Goal: Task Accomplishment & Management: Complete application form

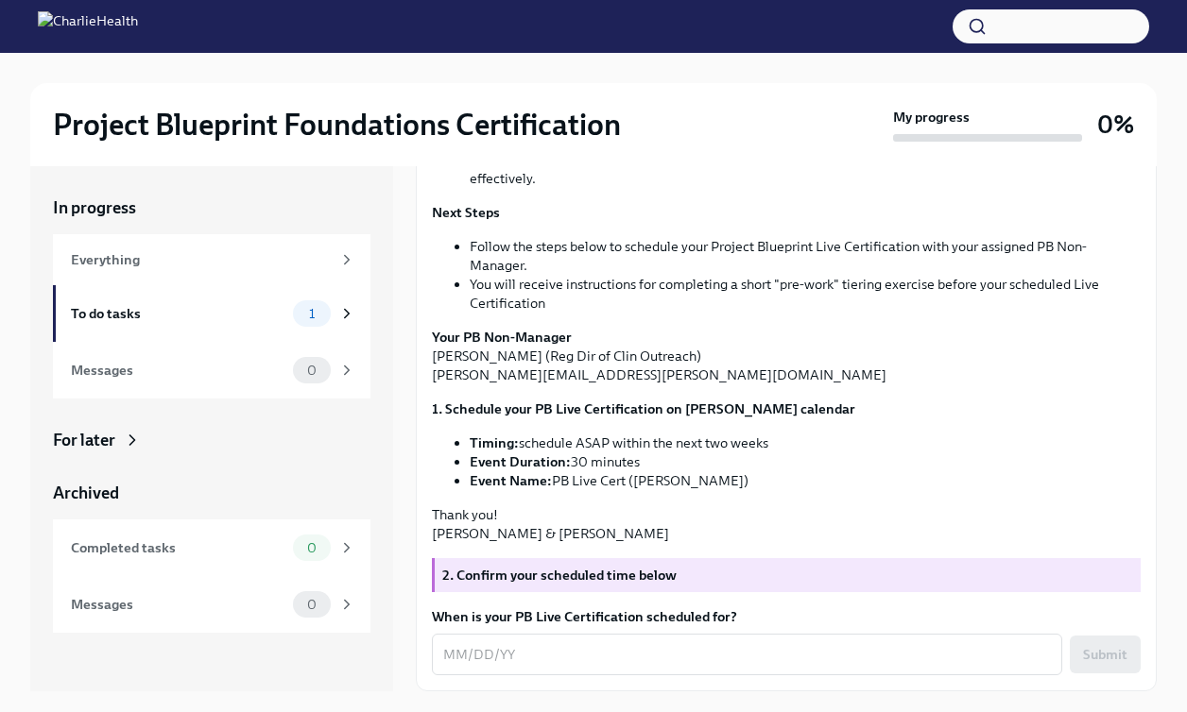
scroll to position [32, 0]
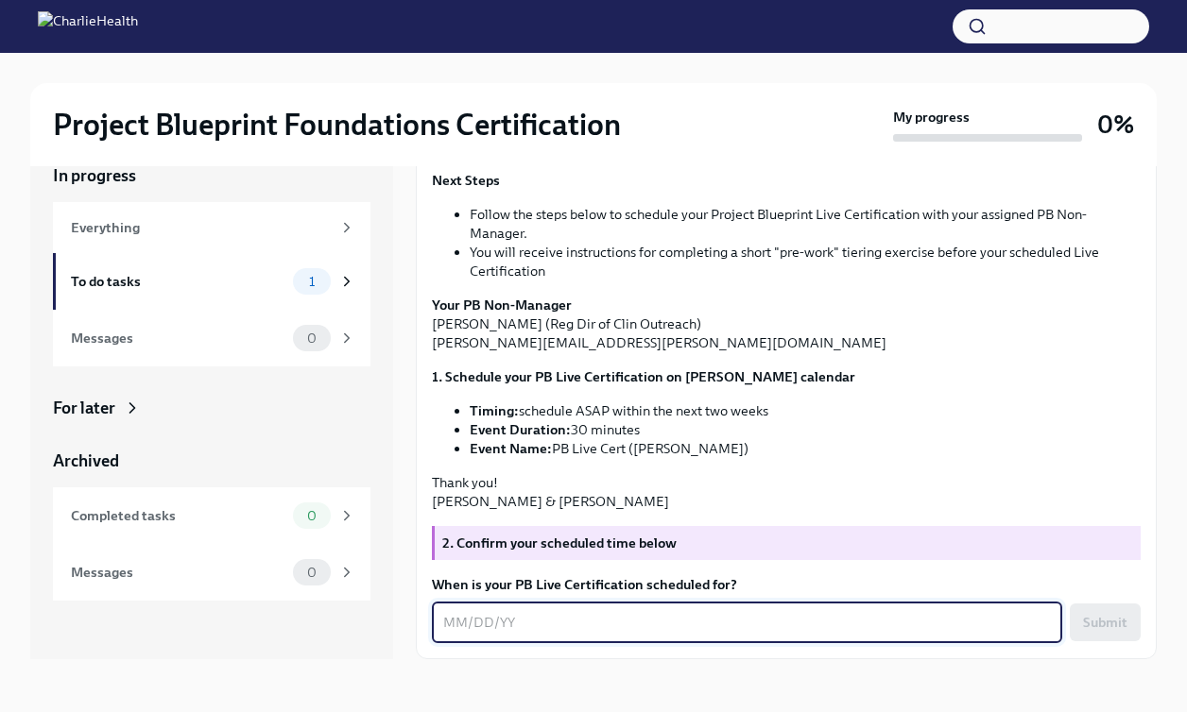
click at [593, 625] on textarea "When is your PB Live Certification scheduled for?" at bounding box center [747, 622] width 608 height 23
click at [478, 622] on textarea "[DATE]" at bounding box center [747, 622] width 608 height 23
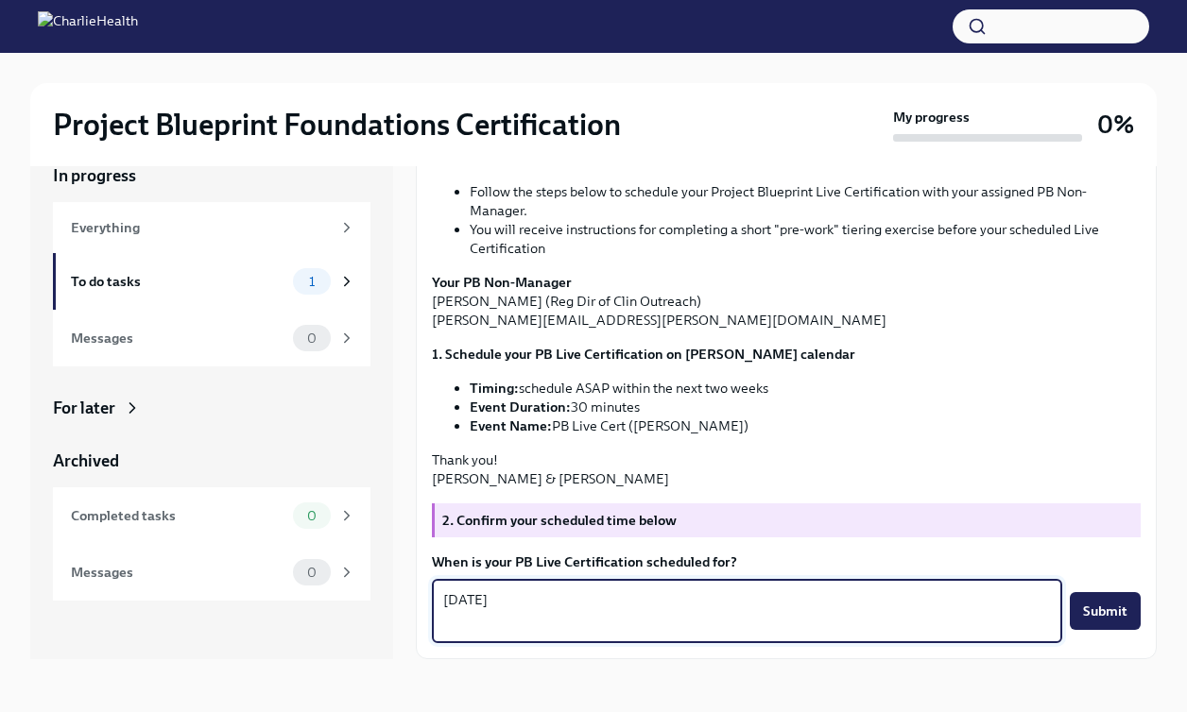
scroll to position [527, 0]
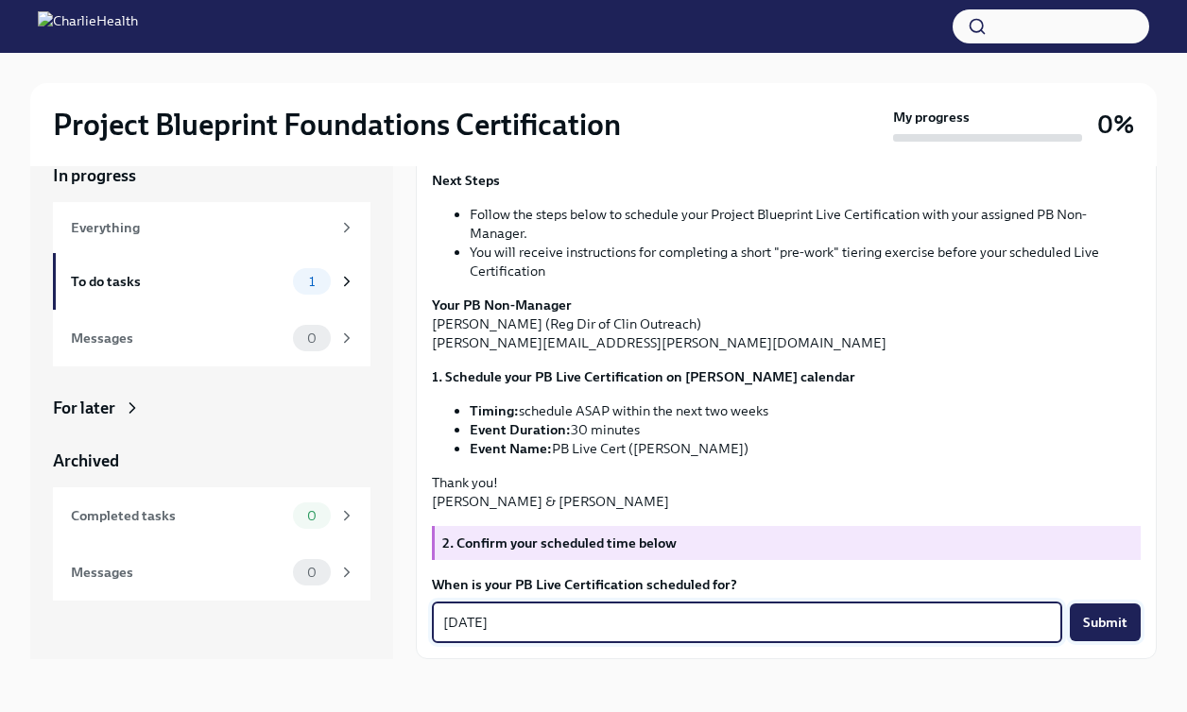
type textarea "[DATE]"
click at [1088, 617] on span "Submit" at bounding box center [1105, 622] width 44 height 19
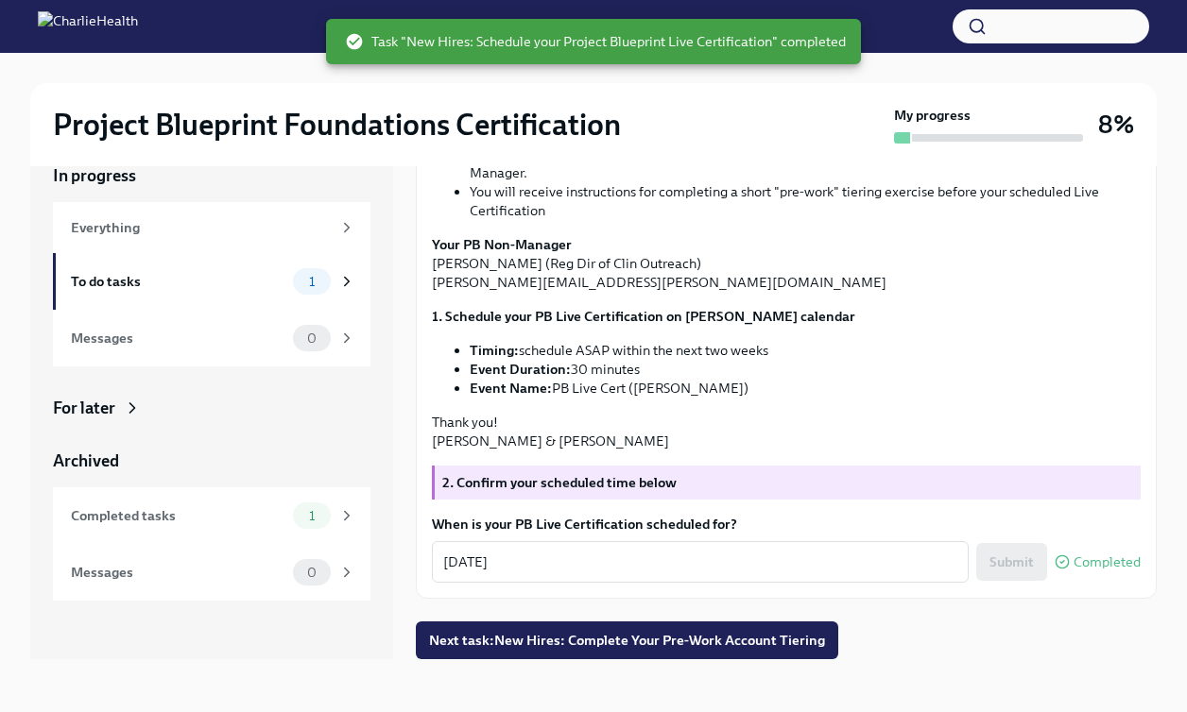
scroll to position [588, 0]
click at [677, 646] on span "Next task : New Hires: Complete Your Pre-Work Account Tiering" at bounding box center [627, 640] width 396 height 19
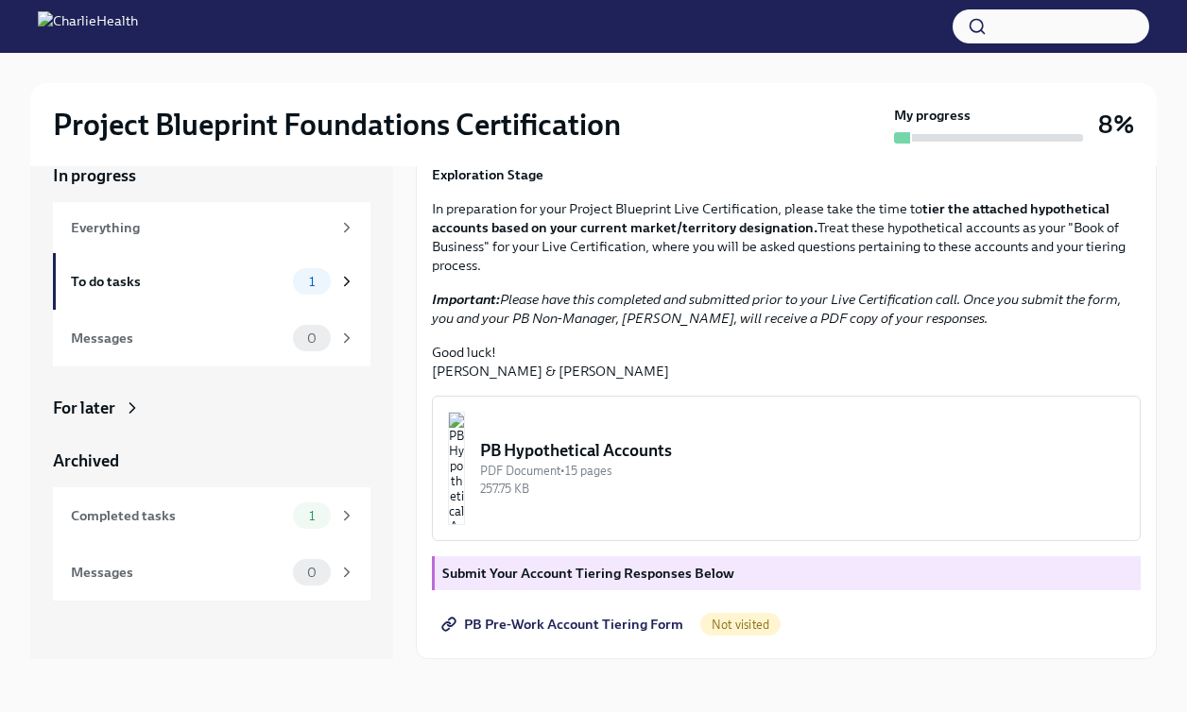
scroll to position [370, 0]
click at [673, 433] on button "PB Hypothetical Accounts PDF Document • 15 pages 257.75 KB" at bounding box center [786, 469] width 709 height 146
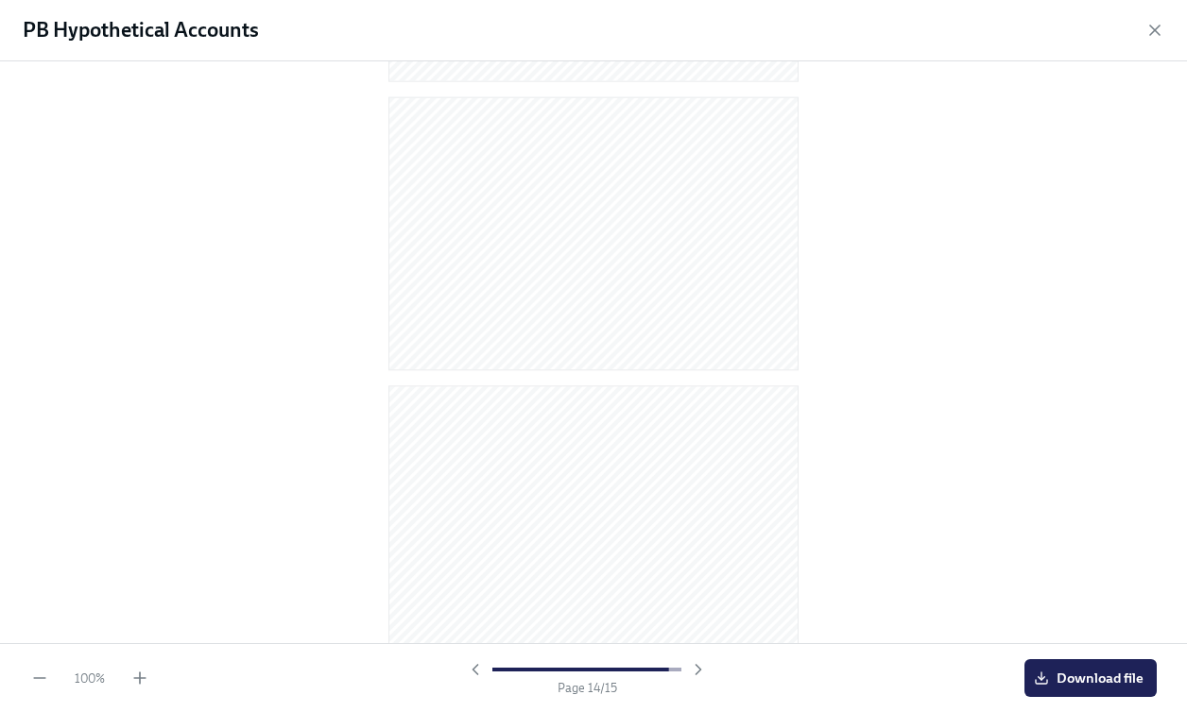
scroll to position [3742, 0]
click at [1083, 669] on span "Download file" at bounding box center [1090, 678] width 106 height 19
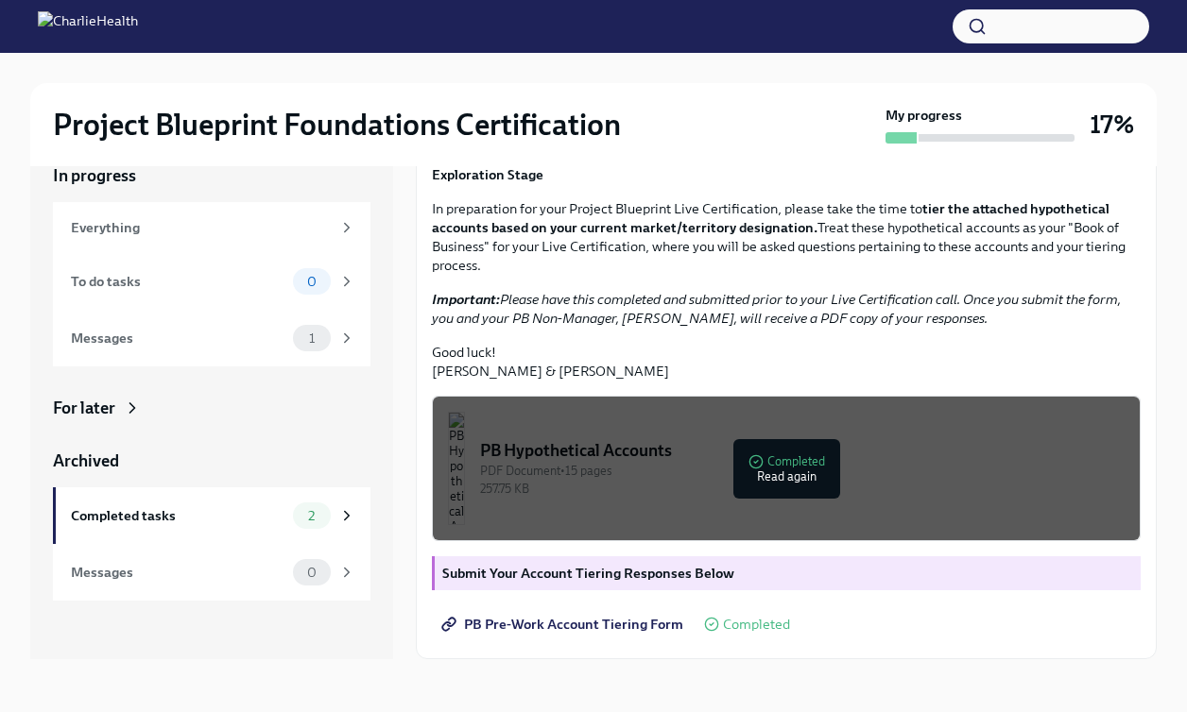
scroll to position [251, 0]
click at [323, 346] on div "1" at bounding box center [312, 338] width 38 height 26
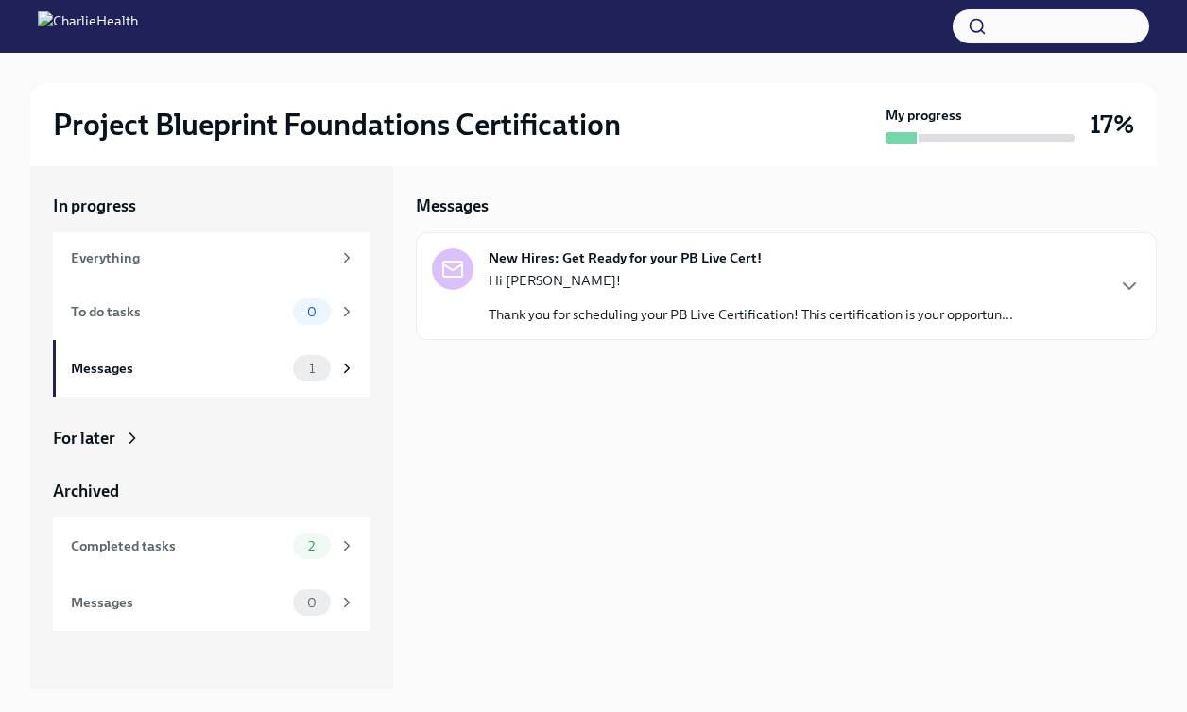
click at [581, 303] on div "Hi [PERSON_NAME]! Thank you for scheduling your PB Live Certification! This cer…" at bounding box center [750, 297] width 524 height 53
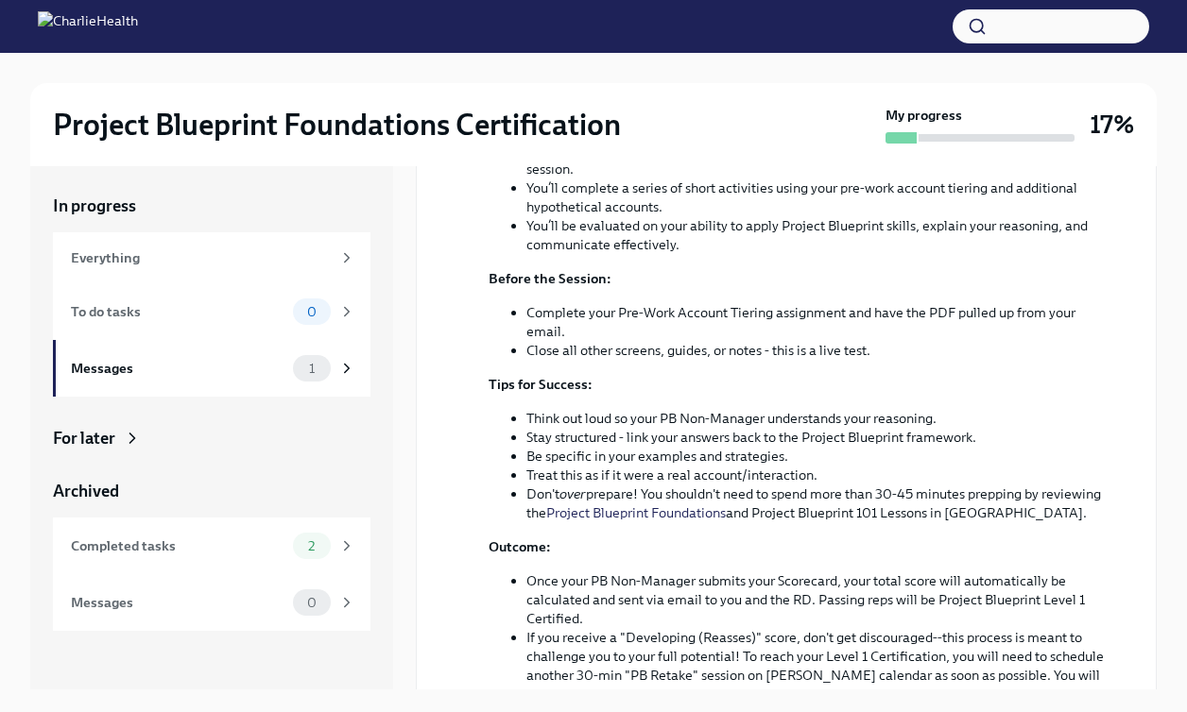
scroll to position [386, 0]
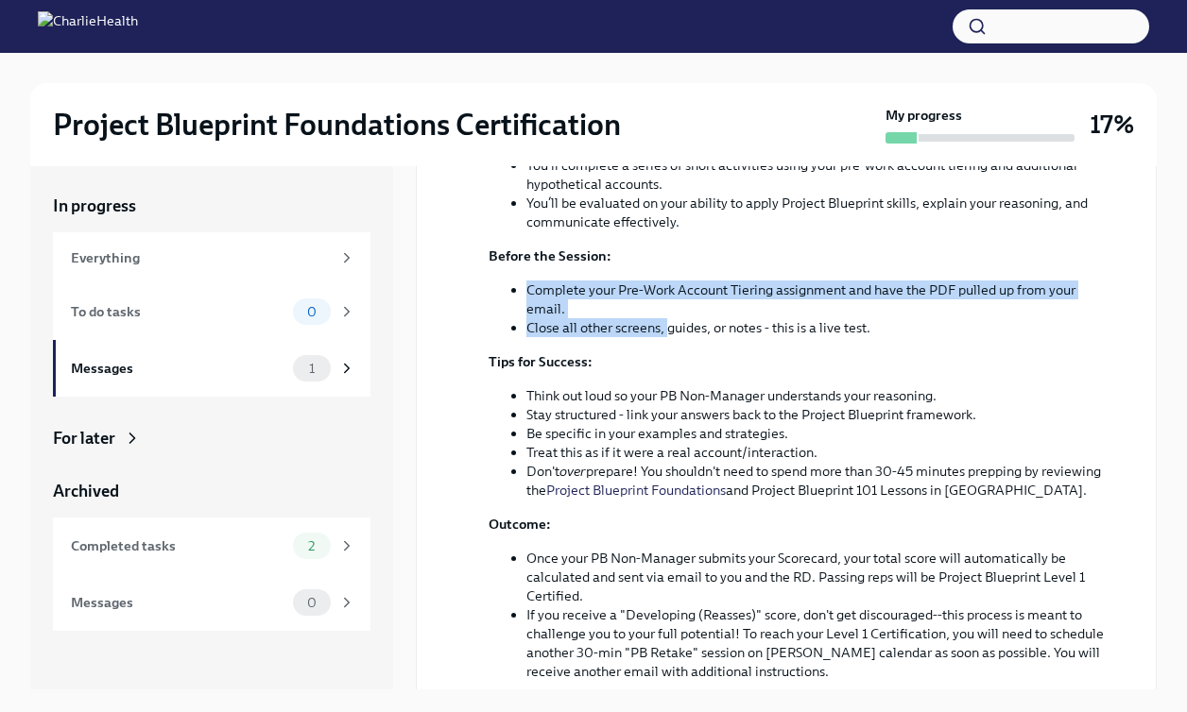
drag, startPoint x: 667, startPoint y: 461, endPoint x: 549, endPoint y: 417, distance: 126.2
click at [549, 337] on ul "Complete your Pre-Work Account Tiering assignment and have the PDF pulled up fr…" at bounding box center [799, 309] width 622 height 57
click at [572, 318] on li "Complete your Pre-Work Account Tiering assignment and have the PDF pulled up fr…" at bounding box center [818, 300] width 584 height 38
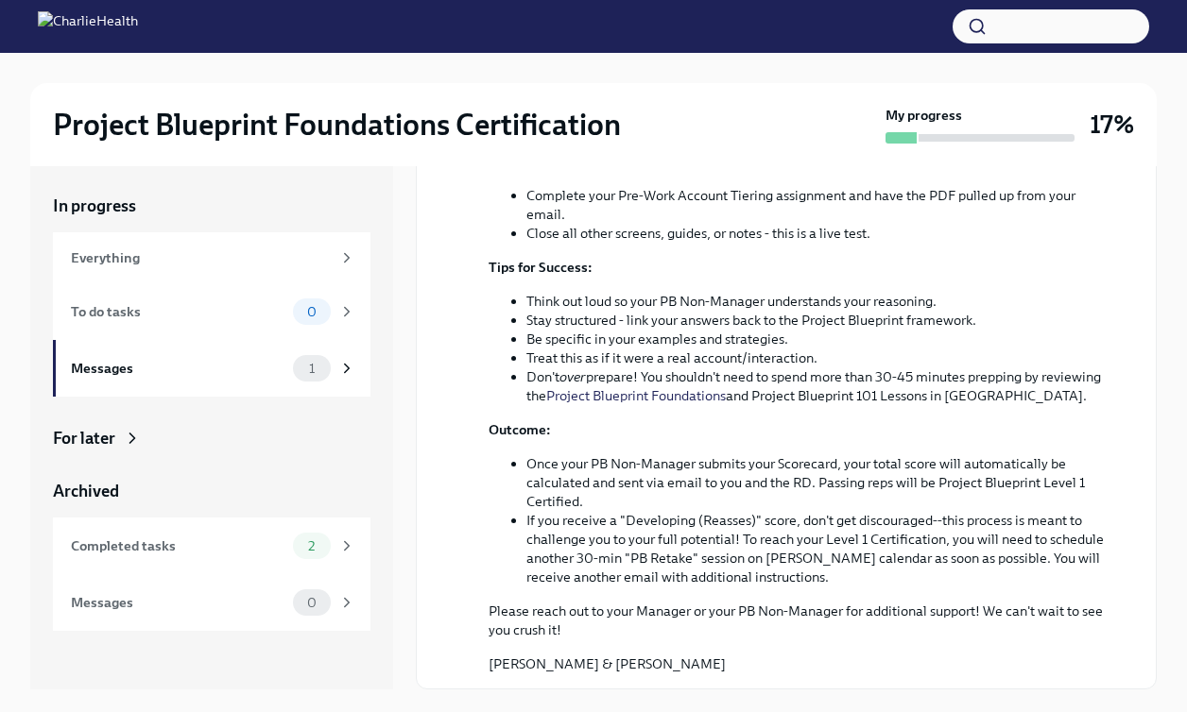
scroll to position [617, 0]
